Goal: Task Accomplishment & Management: Use online tool/utility

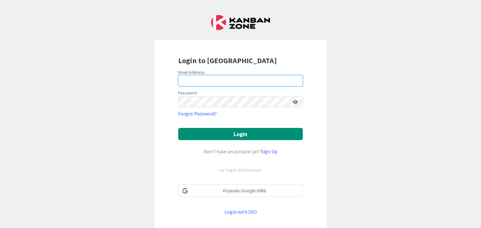
click at [207, 79] on input "email" at bounding box center [240, 80] width 125 height 11
type input "[EMAIL_ADDRESS][DOMAIN_NAME]"
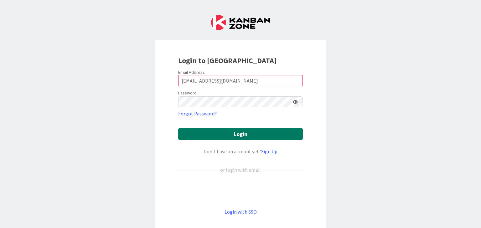
click at [201, 133] on button "Login" at bounding box center [240, 134] width 125 height 12
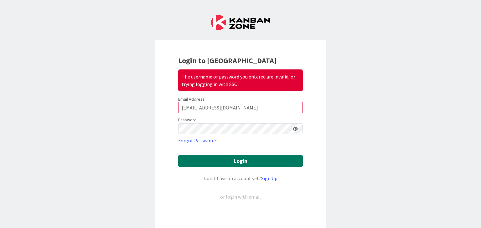
click at [210, 158] on button "Login" at bounding box center [240, 161] width 125 height 12
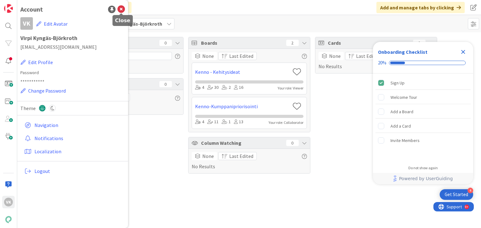
click at [121, 9] on icon at bounding box center [121, 10] width 8 height 8
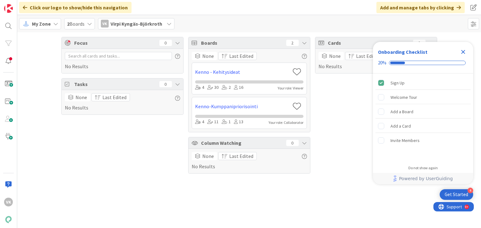
click at [122, 23] on span "Virpi Kyngäs-Björkroth" at bounding box center [137, 24] width 52 height 8
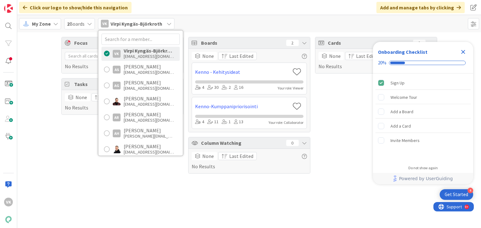
click at [52, 21] on div "My Zone" at bounding box center [40, 23] width 42 height 11
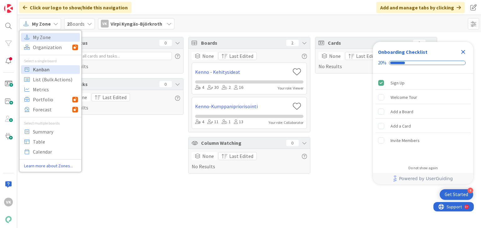
click at [44, 68] on span "Kanban" at bounding box center [55, 69] width 45 height 9
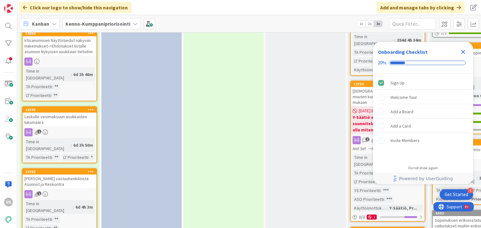
scroll to position [677, 0]
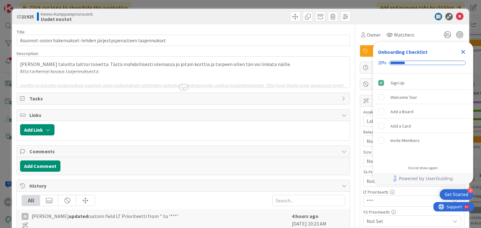
click at [464, 50] on icon "Close Checklist" at bounding box center [463, 52] width 4 height 4
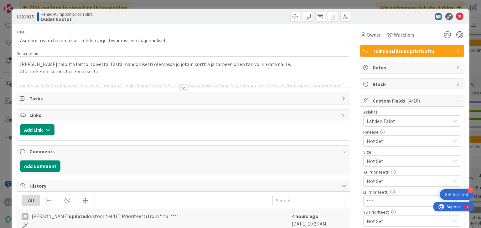
click at [181, 87] on div at bounding box center [183, 87] width 7 height 5
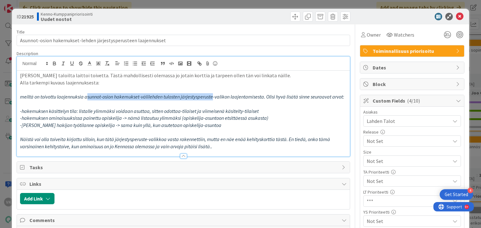
drag, startPoint x: 86, startPoint y: 98, endPoint x: 214, endPoint y: 99, distance: 127.8
click at [214, 99] on em "meiltä on toivottu laajennuksia asunnot-osion hakemukset-välilehden tulosten jä…" at bounding box center [182, 97] width 324 height 6
click at [377, 166] on span "Not Set" at bounding box center [407, 161] width 80 height 9
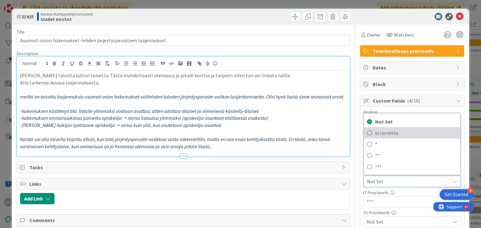
click at [375, 133] on span "ei tarvetta" at bounding box center [416, 132] width 82 height 9
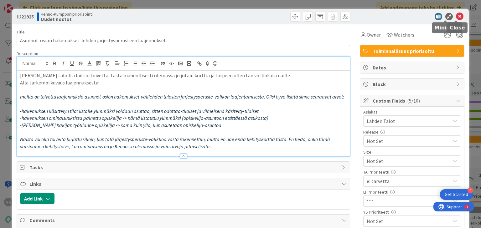
click at [458, 16] on icon at bounding box center [460, 17] width 8 height 8
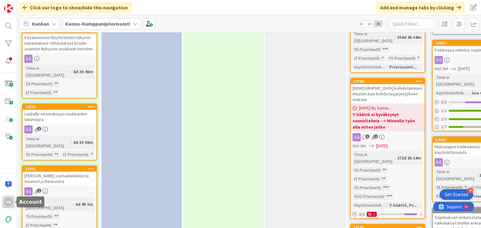
click at [6, 203] on div "VK" at bounding box center [8, 202] width 9 height 9
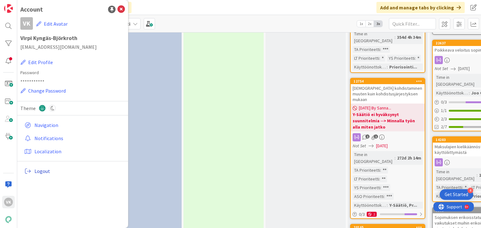
click at [43, 168] on span "Logout" at bounding box center [78, 172] width 88 height 8
